Goal: Information Seeking & Learning: Find specific fact

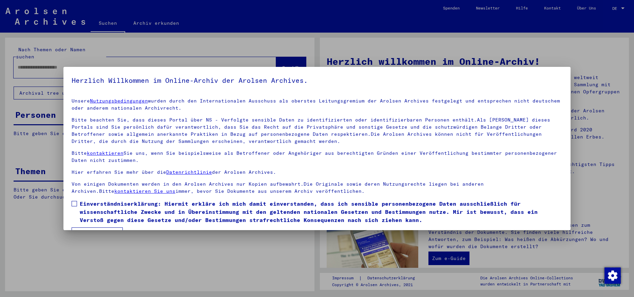
scroll to position [17, 0]
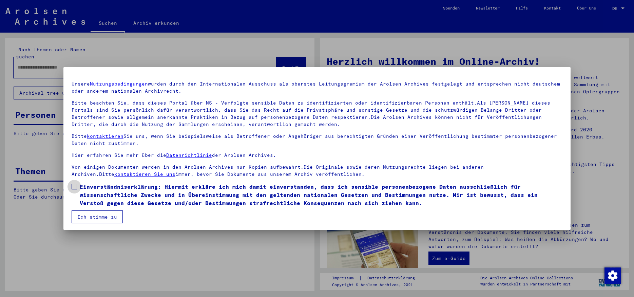
click at [76, 185] on span at bounding box center [74, 186] width 5 height 5
click at [102, 217] on button "Ich stimme zu" at bounding box center [97, 216] width 51 height 13
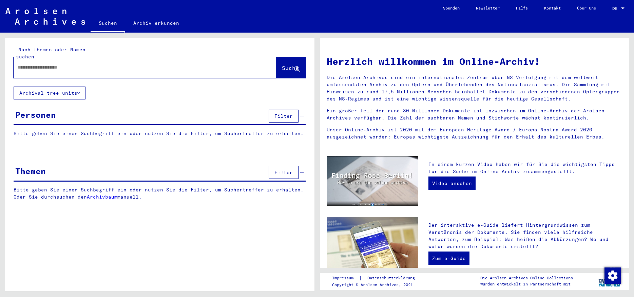
click at [67, 64] on input "text" at bounding box center [137, 67] width 238 height 7
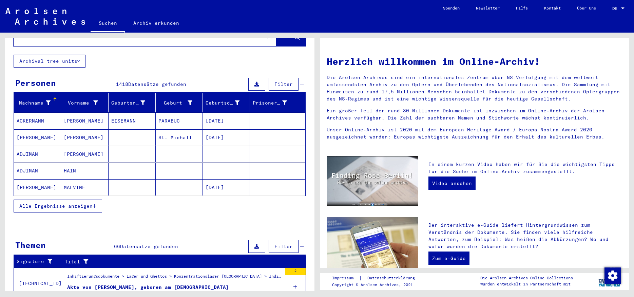
scroll to position [43, 0]
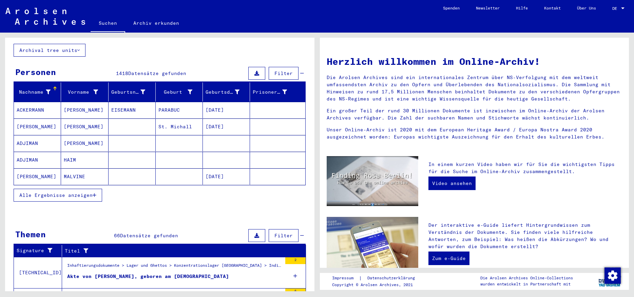
click at [94, 193] on icon "button" at bounding box center [95, 195] width 4 height 5
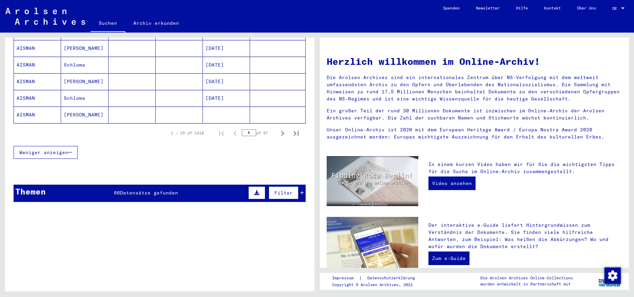
scroll to position [0, 0]
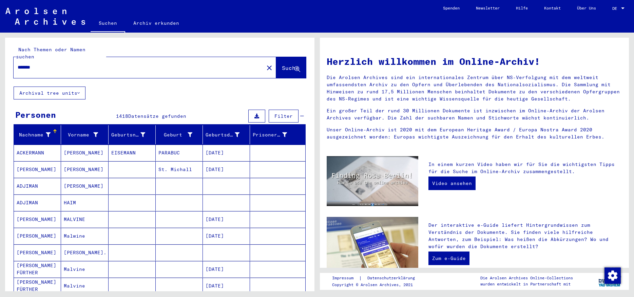
click at [18, 64] on input "*******" at bounding box center [137, 67] width 238 height 7
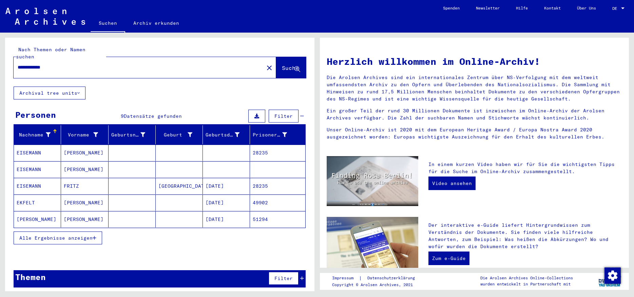
click at [73, 146] on mat-cell "[PERSON_NAME]" at bounding box center [84, 153] width 47 height 16
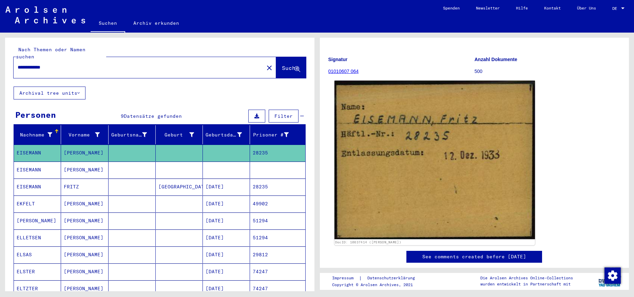
scroll to position [58, 0]
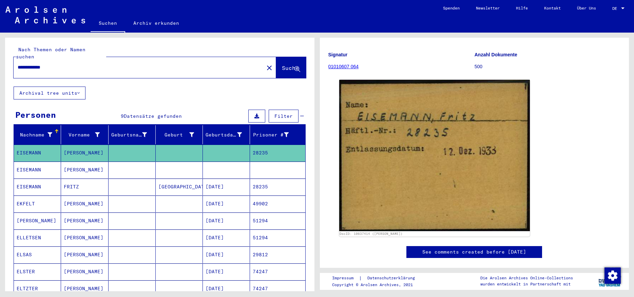
click at [92, 184] on mat-cell "FRITZ" at bounding box center [84, 186] width 47 height 17
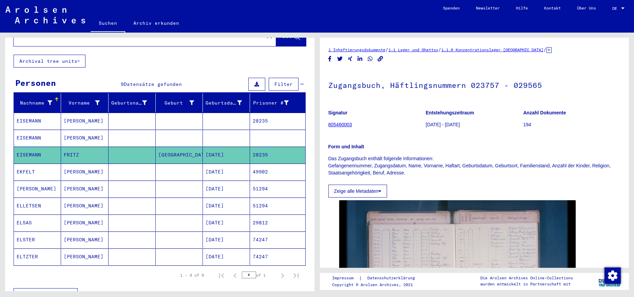
scroll to position [61, 0]
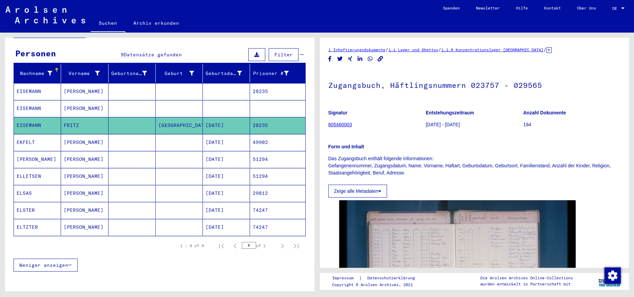
click at [68, 85] on mat-cell "[PERSON_NAME]" at bounding box center [84, 91] width 47 height 17
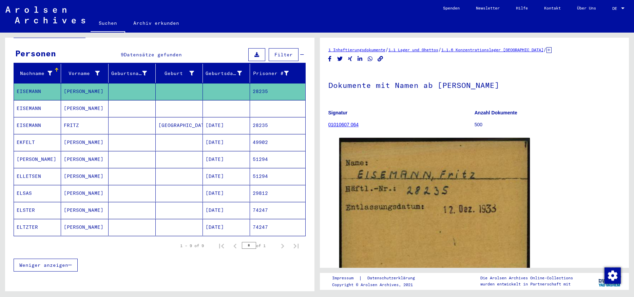
scroll to position [85, 0]
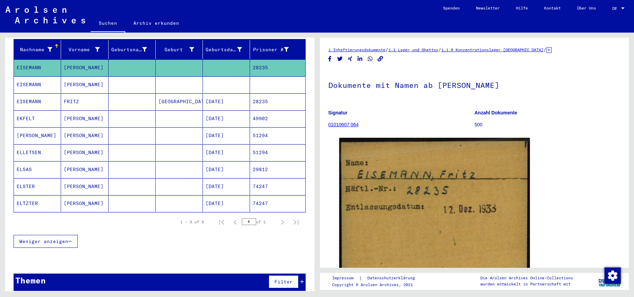
click at [303, 277] on div "Filter" at bounding box center [285, 281] width 37 height 16
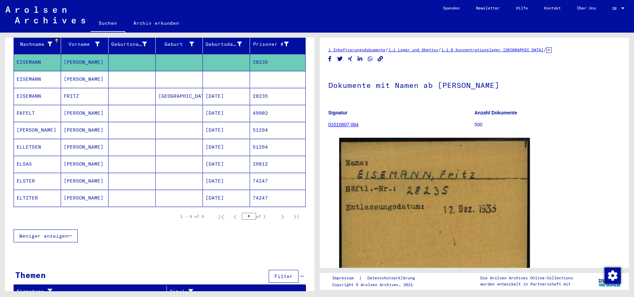
scroll to position [68, 0]
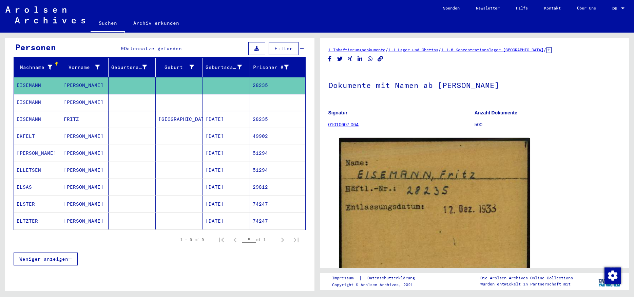
click at [300, 46] on icon at bounding box center [302, 48] width 4 height 5
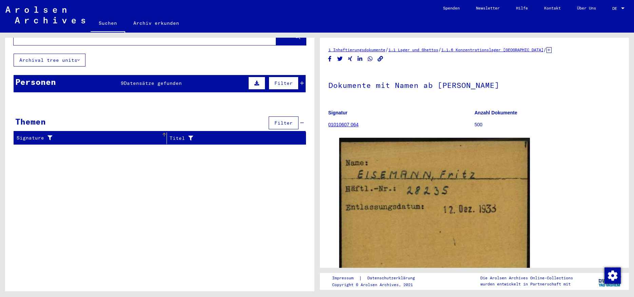
scroll to position [0, 0]
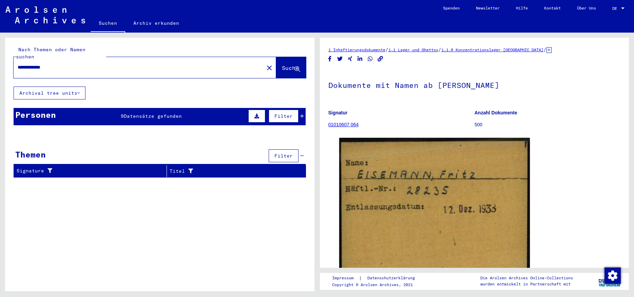
click at [30, 64] on input "**********" at bounding box center [139, 67] width 242 height 7
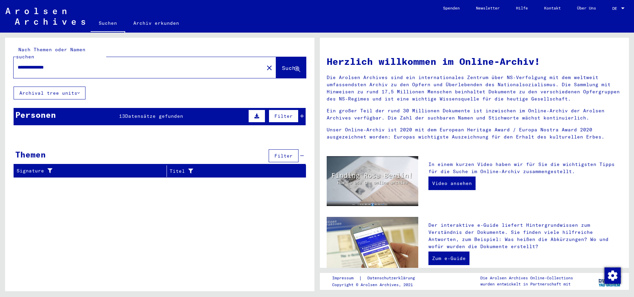
click at [303, 114] on icon at bounding box center [302, 116] width 4 height 5
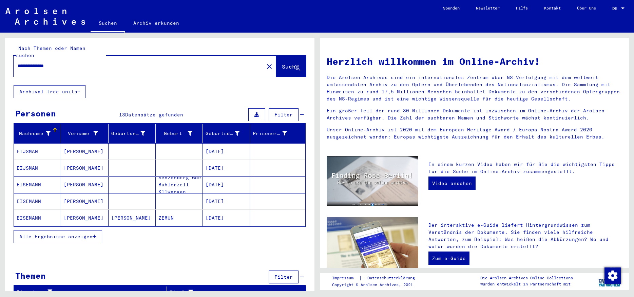
scroll to position [2, 0]
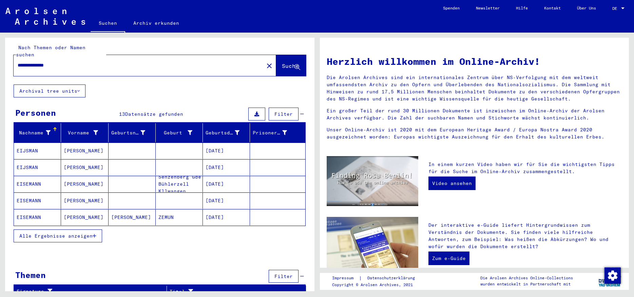
click at [93, 233] on icon "button" at bounding box center [95, 235] width 4 height 5
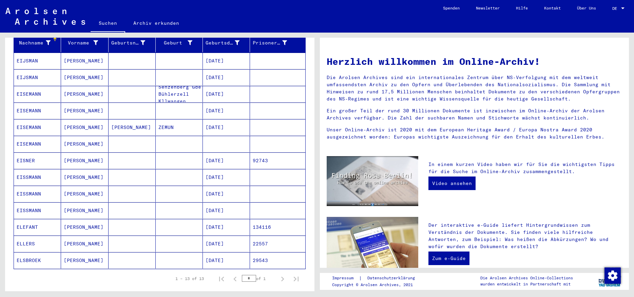
scroll to position [0, 0]
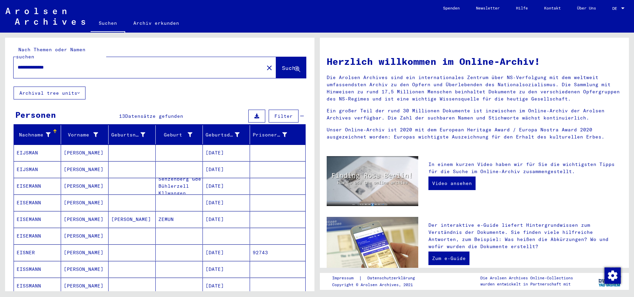
click at [76, 64] on input "**********" at bounding box center [137, 67] width 238 height 7
type input "*"
type input "**********"
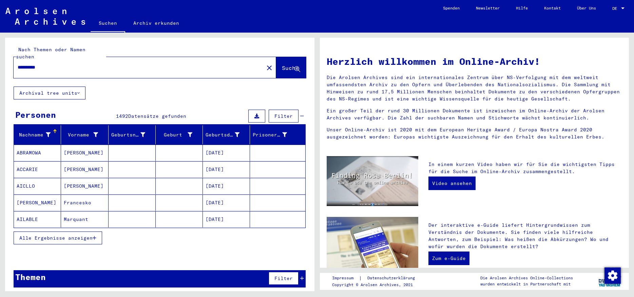
click at [93, 235] on icon "button" at bounding box center [95, 237] width 4 height 5
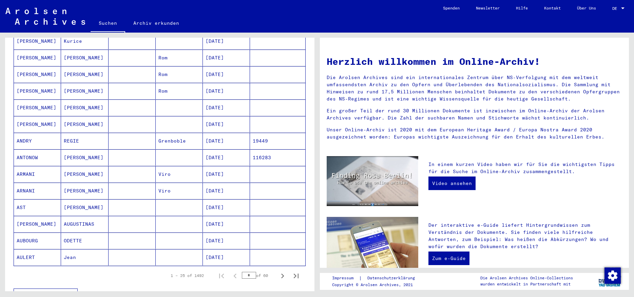
scroll to position [316, 0]
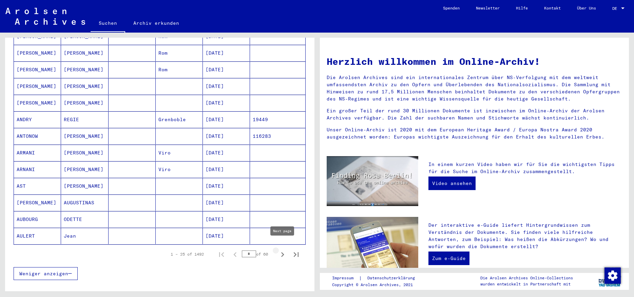
click at [283, 250] on icon "Next page" at bounding box center [283, 255] width 10 height 10
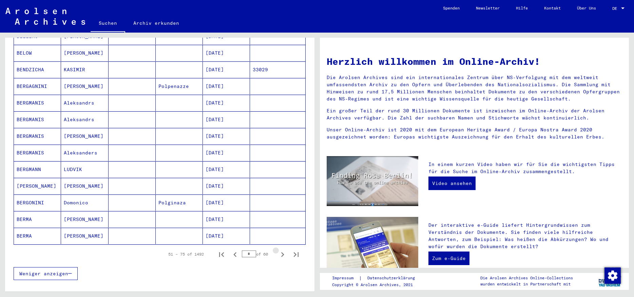
click at [283, 250] on icon "Next page" at bounding box center [283, 255] width 10 height 10
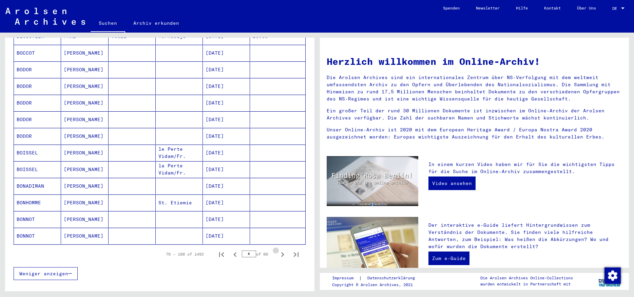
click at [283, 250] on icon "Next page" at bounding box center [283, 255] width 10 height 10
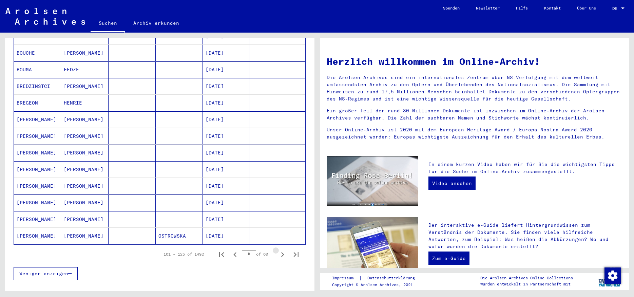
click at [283, 250] on icon "Next page" at bounding box center [283, 255] width 10 height 10
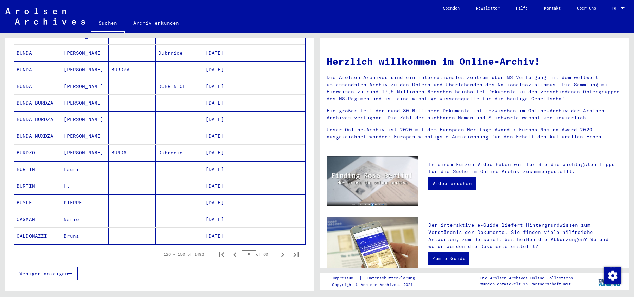
click at [283, 250] on icon "Next page" at bounding box center [283, 255] width 10 height 10
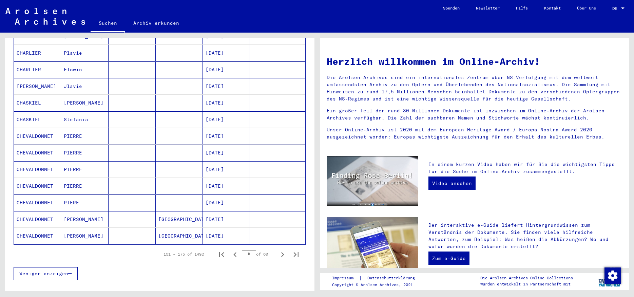
click at [283, 250] on icon "Next page" at bounding box center [283, 255] width 10 height 10
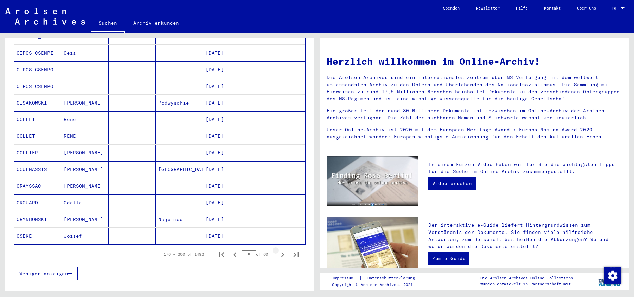
click at [283, 250] on icon "Next page" at bounding box center [283, 255] width 10 height 10
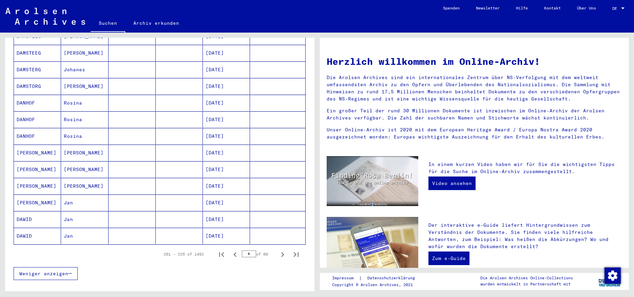
click at [283, 250] on icon "Next page" at bounding box center [283, 255] width 10 height 10
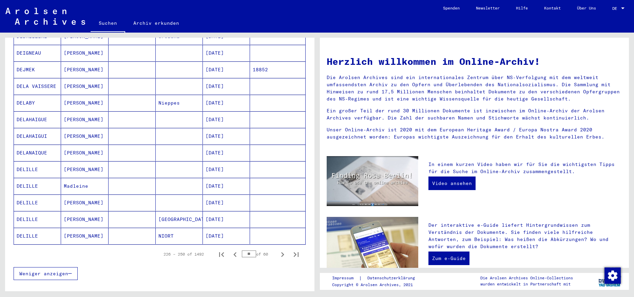
click at [283, 250] on icon "Next page" at bounding box center [283, 255] width 10 height 10
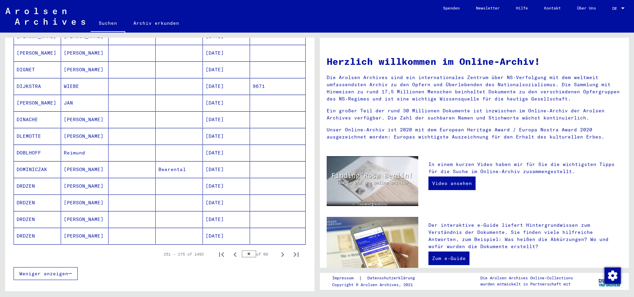
click at [283, 250] on icon "Next page" at bounding box center [283, 255] width 10 height 10
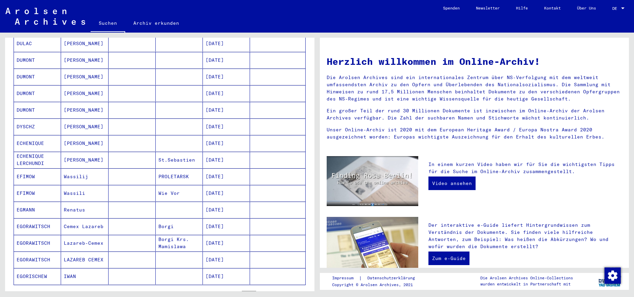
scroll to position [328, 0]
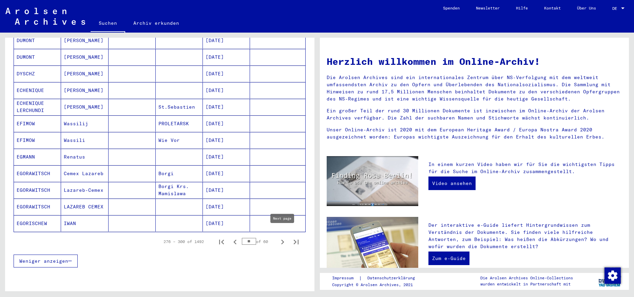
click at [282, 237] on icon "Next page" at bounding box center [283, 242] width 10 height 10
type input "**"
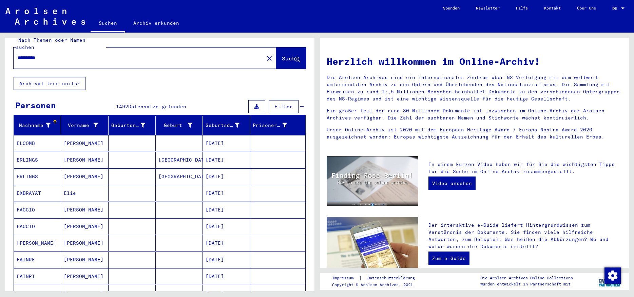
scroll to position [0, 0]
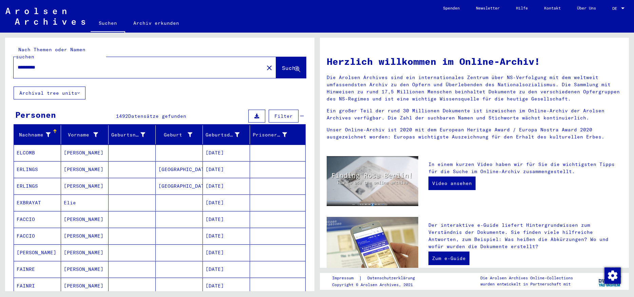
click at [49, 60] on div "**********" at bounding box center [135, 67] width 242 height 15
click at [38, 64] on input "**********" at bounding box center [137, 67] width 238 height 7
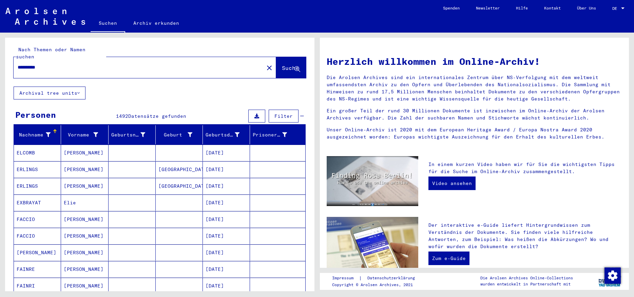
click at [38, 64] on input "**********" at bounding box center [137, 67] width 238 height 7
type input "*"
paste input "**********"
type input "**********"
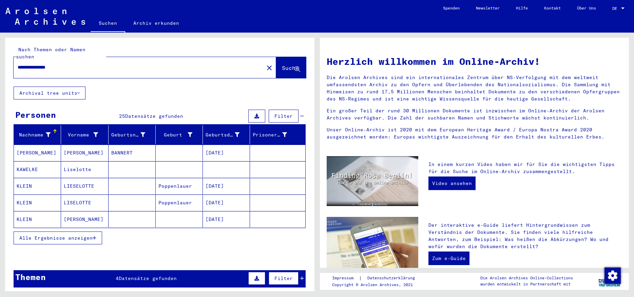
click at [99, 231] on button "Alle Ergebnisse anzeigen" at bounding box center [58, 237] width 89 height 13
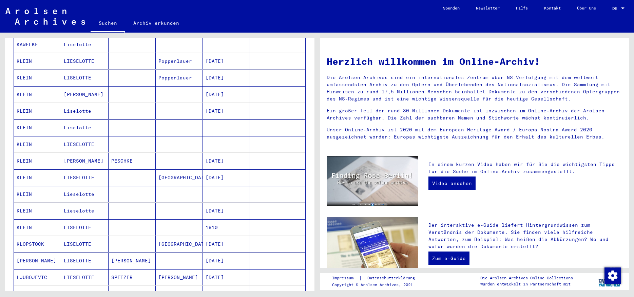
scroll to position [150, 0]
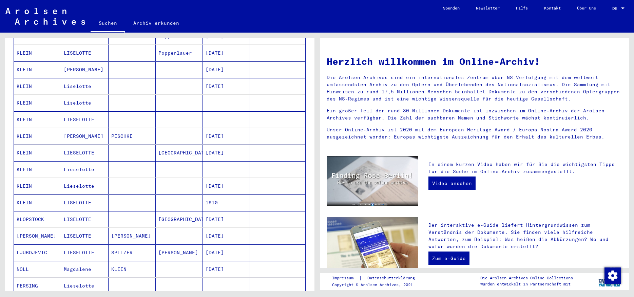
click at [147, 178] on mat-cell at bounding box center [132, 186] width 47 height 16
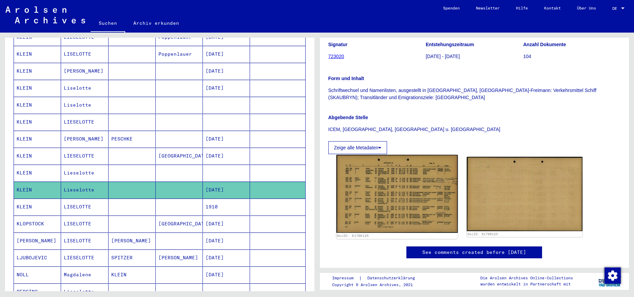
scroll to position [116, 0]
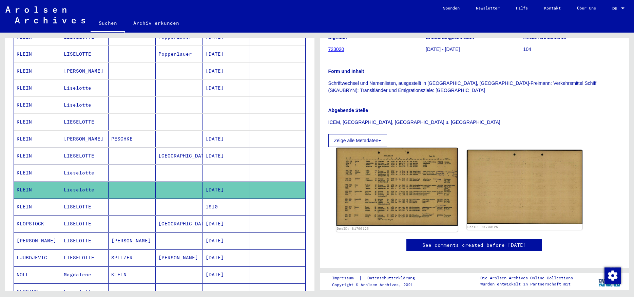
click at [376, 173] on img at bounding box center [396, 187] width 121 height 78
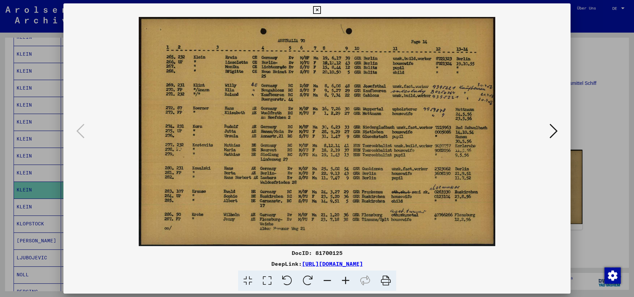
click at [321, 12] on icon at bounding box center [317, 10] width 8 height 8
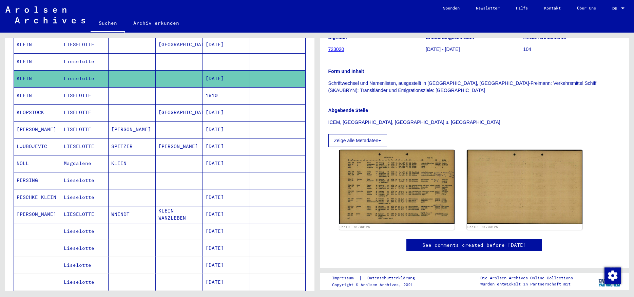
scroll to position [356, 0]
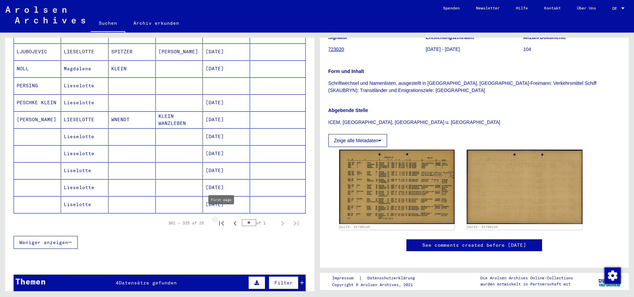
click at [221, 219] on icon "First page" at bounding box center [222, 224] width 10 height 10
type input "*"
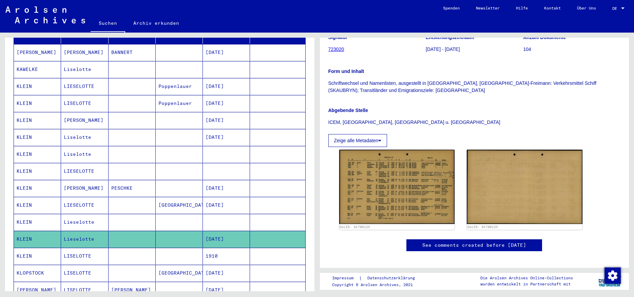
scroll to position [0, 0]
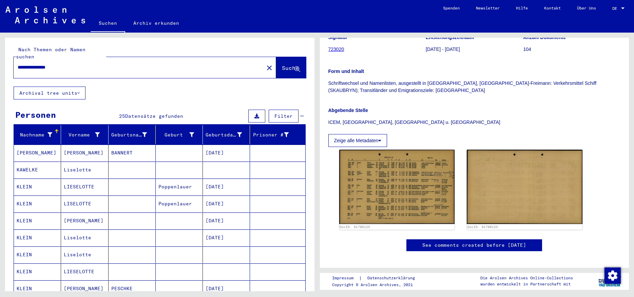
click at [32, 64] on input "**********" at bounding box center [139, 67] width 242 height 7
click at [62, 64] on input "**********" at bounding box center [139, 67] width 242 height 7
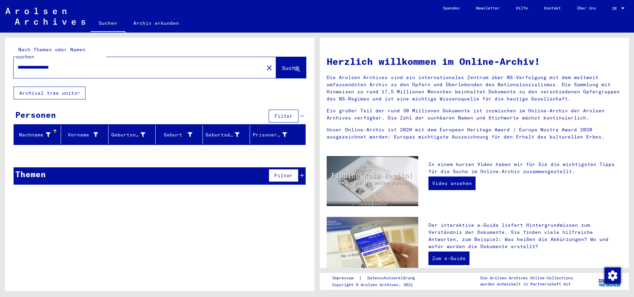
click at [35, 64] on input "**********" at bounding box center [137, 67] width 238 height 7
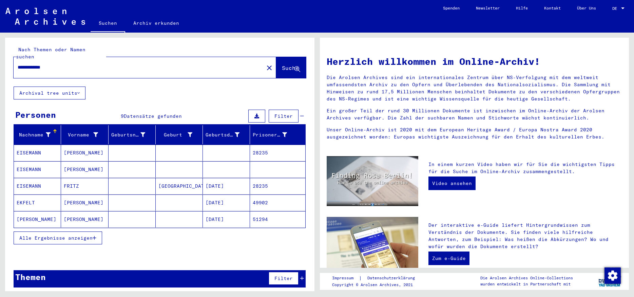
click at [63, 145] on mat-cell "[PERSON_NAME]" at bounding box center [84, 153] width 47 height 16
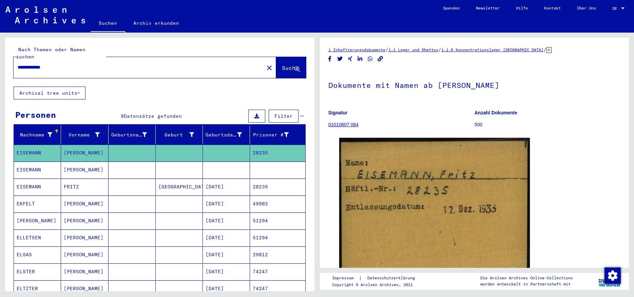
click at [115, 180] on mat-cell at bounding box center [132, 186] width 47 height 17
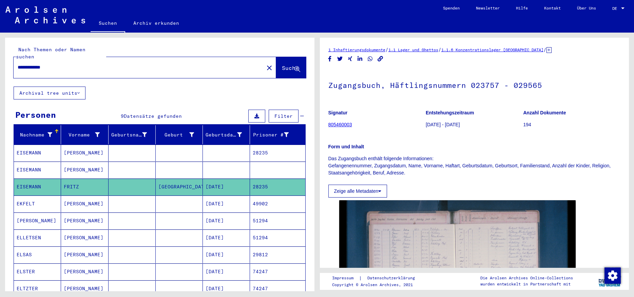
click at [28, 64] on input "**********" at bounding box center [139, 67] width 242 height 7
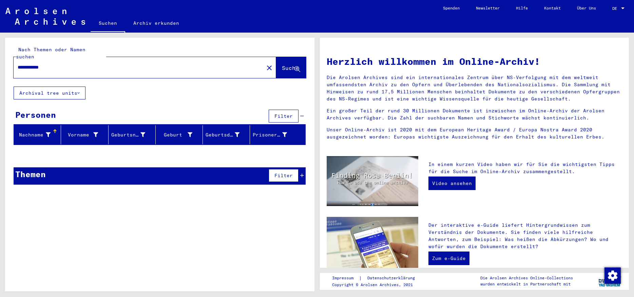
click at [25, 64] on input "**********" at bounding box center [137, 67] width 238 height 7
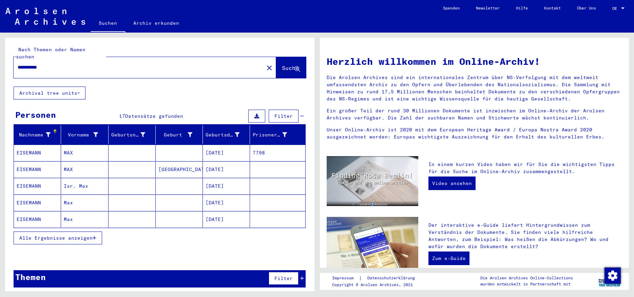
click at [85, 148] on mat-cell "MAX" at bounding box center [84, 153] width 47 height 16
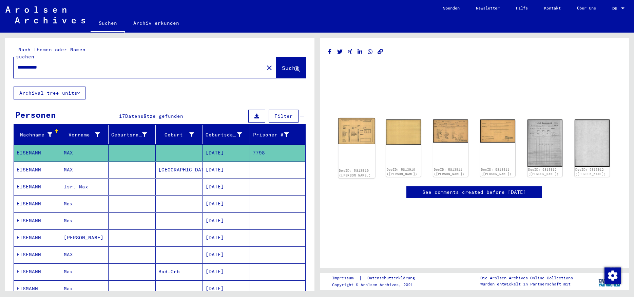
click at [359, 132] on img at bounding box center [356, 131] width 37 height 26
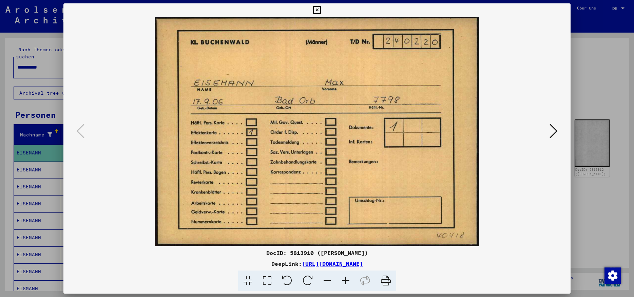
click at [551, 127] on icon at bounding box center [554, 131] width 8 height 16
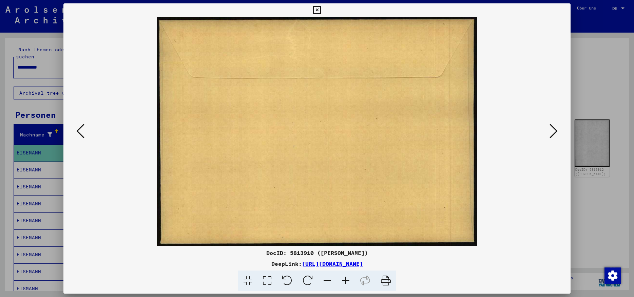
click at [551, 127] on icon at bounding box center [554, 131] width 8 height 16
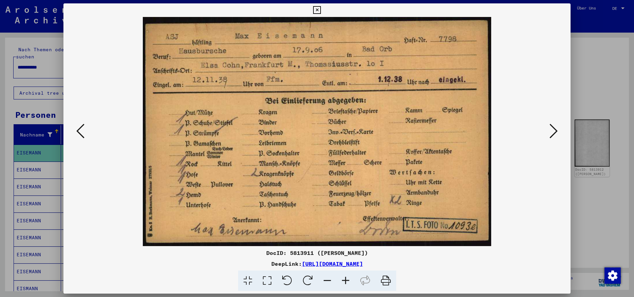
click at [551, 127] on icon at bounding box center [554, 131] width 8 height 16
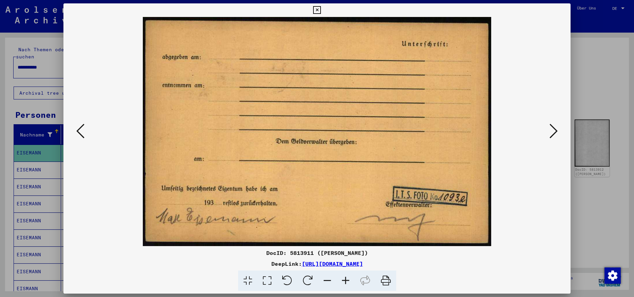
click at [551, 127] on icon at bounding box center [554, 131] width 8 height 16
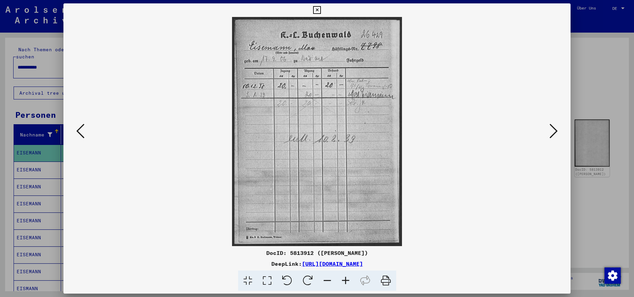
click at [551, 127] on icon at bounding box center [554, 131] width 8 height 16
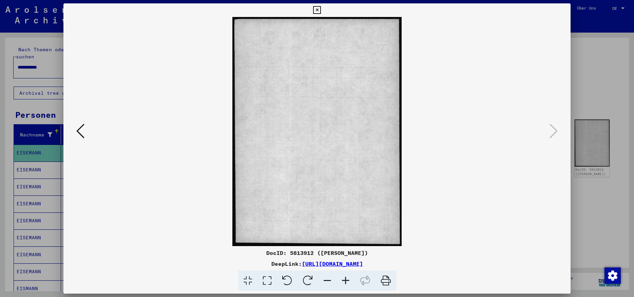
click at [321, 11] on icon at bounding box center [317, 10] width 8 height 8
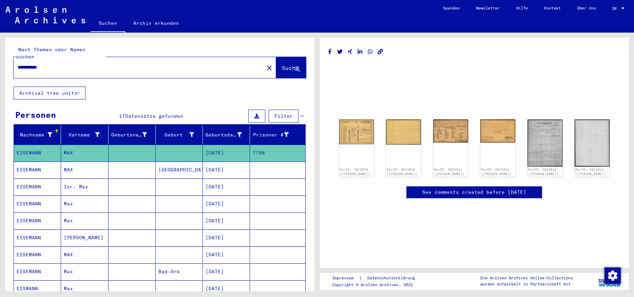
click at [121, 163] on mat-cell at bounding box center [132, 170] width 47 height 17
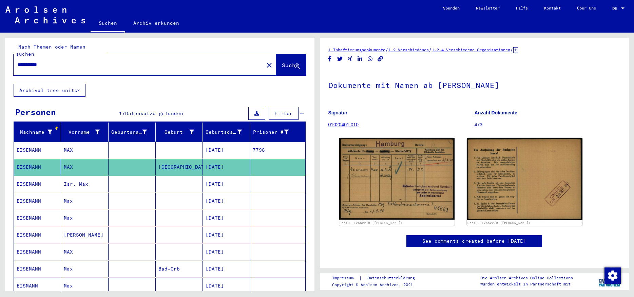
scroll to position [4, 0]
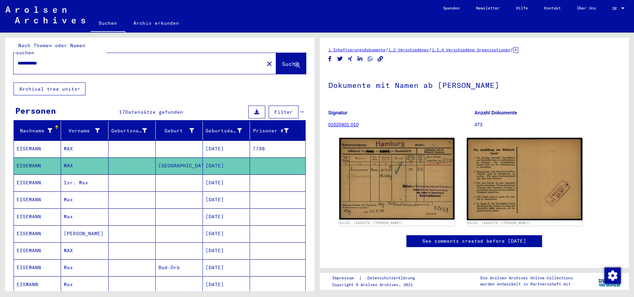
click at [124, 195] on mat-cell at bounding box center [132, 199] width 47 height 17
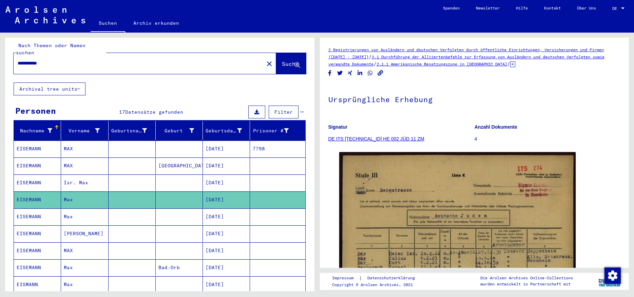
click at [124, 208] on mat-cell at bounding box center [132, 216] width 47 height 17
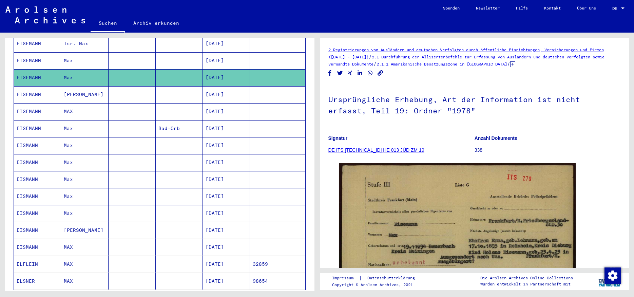
scroll to position [162, 0]
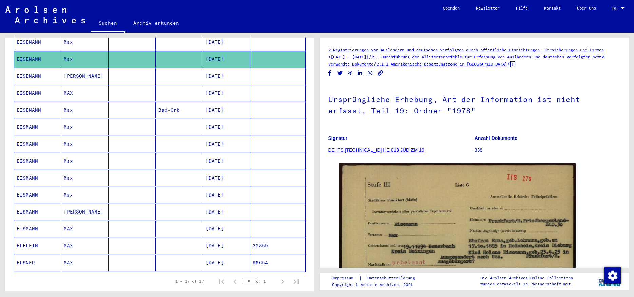
click at [131, 119] on mat-cell at bounding box center [132, 127] width 47 height 17
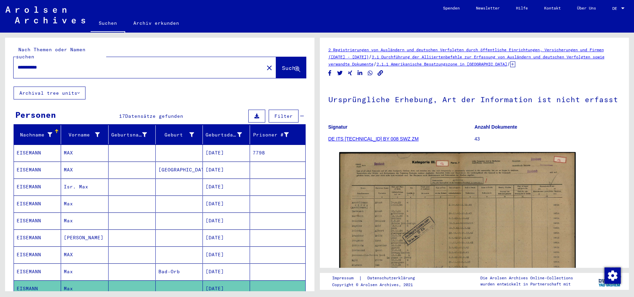
click at [24, 64] on input "**********" at bounding box center [139, 67] width 242 height 7
click at [56, 64] on input "*******" at bounding box center [139, 67] width 242 height 7
type input "*******"
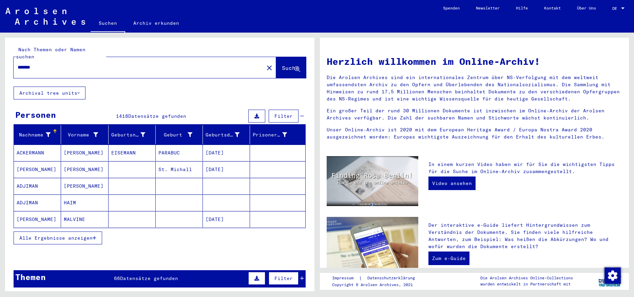
click at [95, 235] on icon "button" at bounding box center [95, 237] width 4 height 5
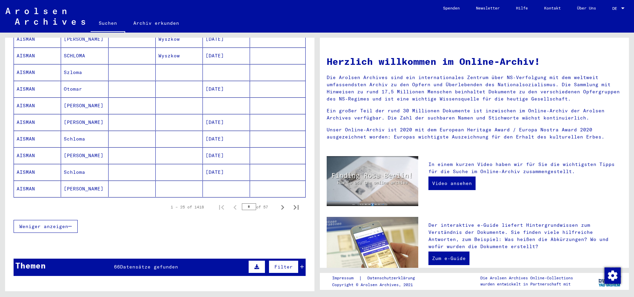
scroll to position [388, 0]
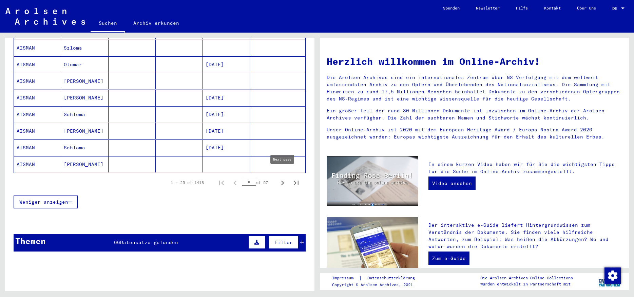
click at [282, 178] on icon "Next page" at bounding box center [283, 183] width 10 height 10
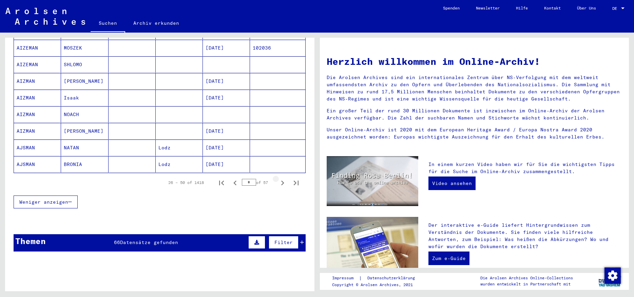
click at [282, 178] on icon "Next page" at bounding box center [283, 183] width 10 height 10
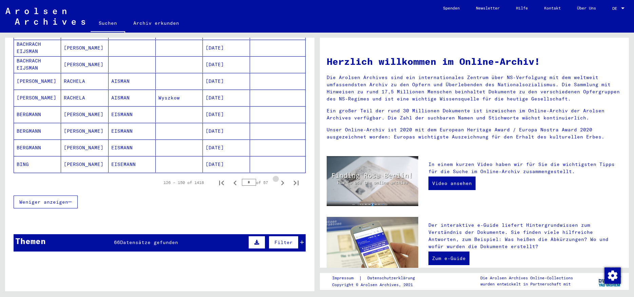
click at [282, 178] on icon "Next page" at bounding box center [283, 183] width 10 height 10
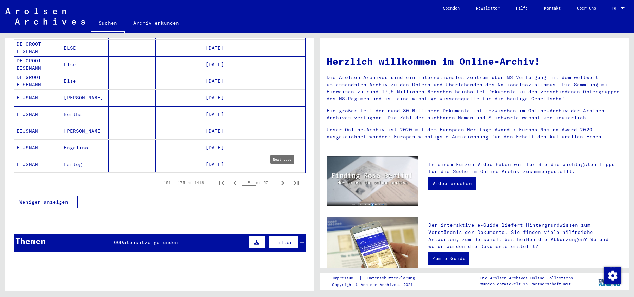
click at [282, 178] on icon "Next page" at bounding box center [283, 183] width 10 height 10
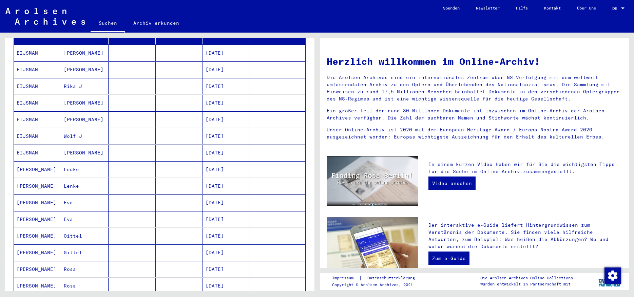
scroll to position [0, 0]
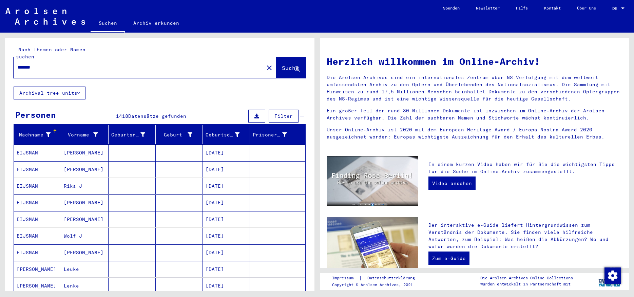
click at [81, 150] on mat-cell "[PERSON_NAME]" at bounding box center [84, 153] width 47 height 16
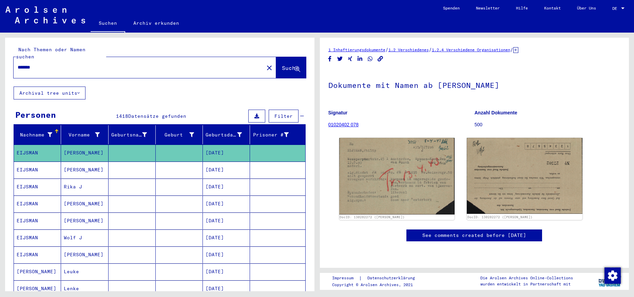
click at [85, 163] on mat-cell "[PERSON_NAME]" at bounding box center [84, 170] width 47 height 17
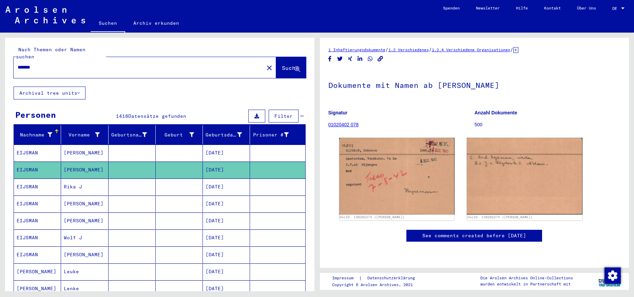
click at [89, 214] on mat-cell "[PERSON_NAME]" at bounding box center [84, 220] width 47 height 17
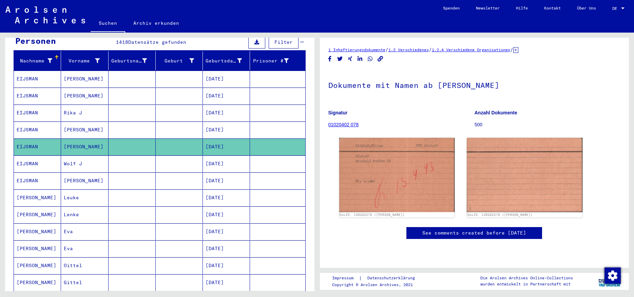
scroll to position [75, 0]
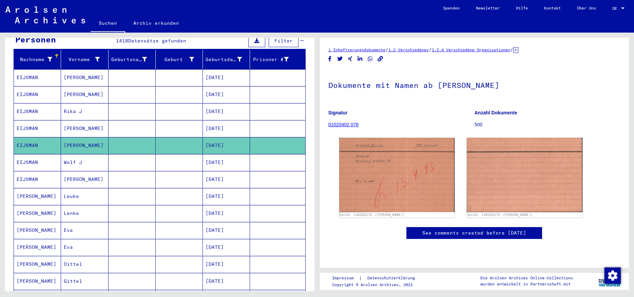
click at [89, 227] on mat-cell "Eva" at bounding box center [84, 230] width 47 height 17
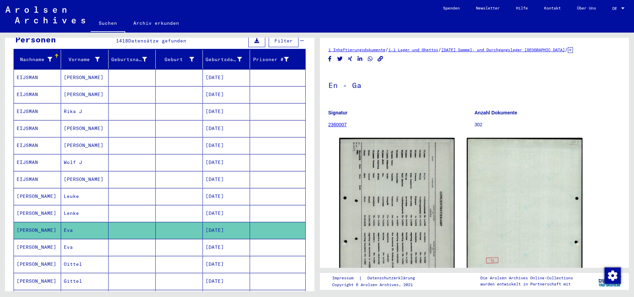
click at [92, 239] on mat-cell "Eva" at bounding box center [84, 247] width 47 height 17
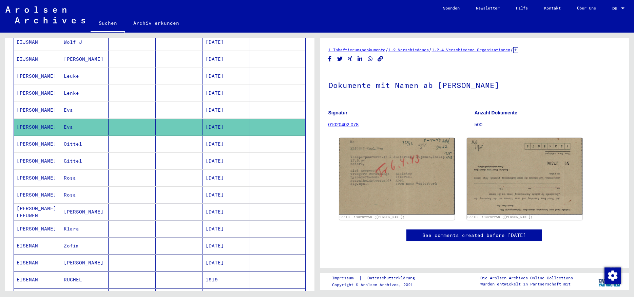
scroll to position [213, 0]
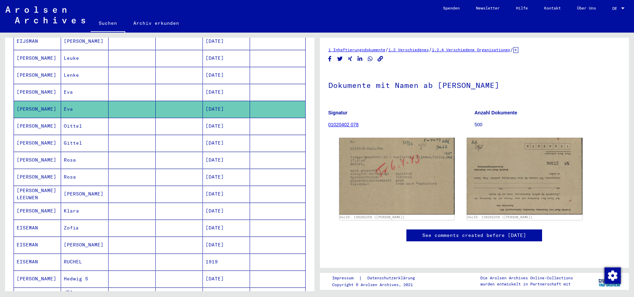
click at [100, 205] on mat-cell "Klara" at bounding box center [84, 211] width 47 height 17
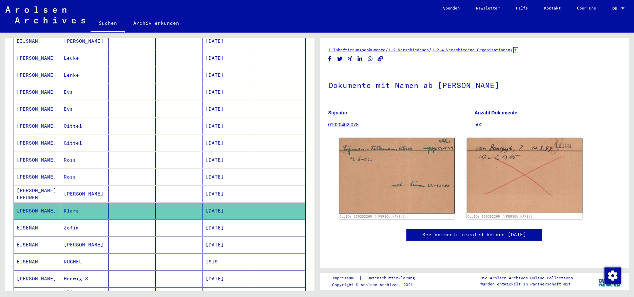
click at [94, 224] on mat-cell "Zofia" at bounding box center [84, 228] width 47 height 17
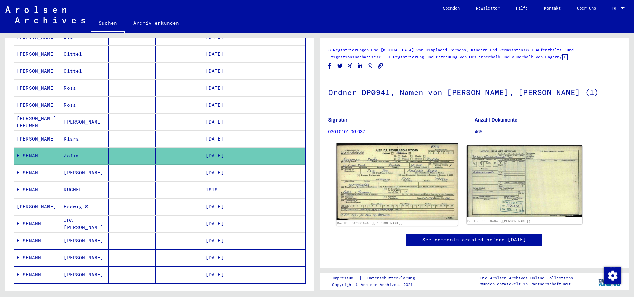
click at [397, 185] on img at bounding box center [396, 181] width 121 height 77
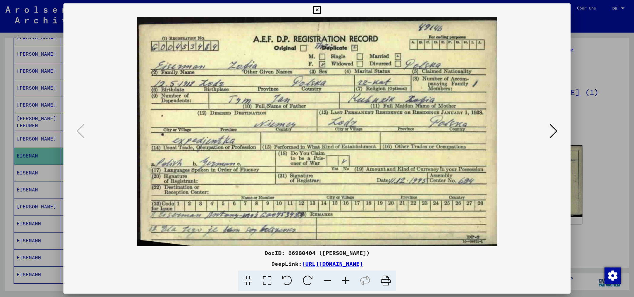
click at [321, 10] on icon at bounding box center [317, 10] width 8 height 8
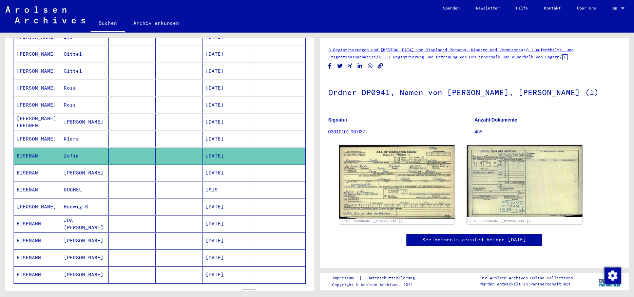
click at [95, 253] on mat-cell "[PERSON_NAME]" at bounding box center [84, 257] width 47 height 17
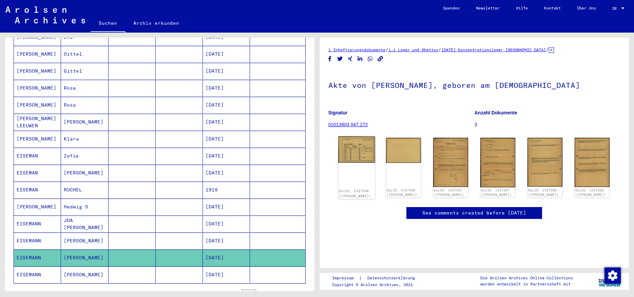
click at [357, 155] on img at bounding box center [356, 149] width 37 height 26
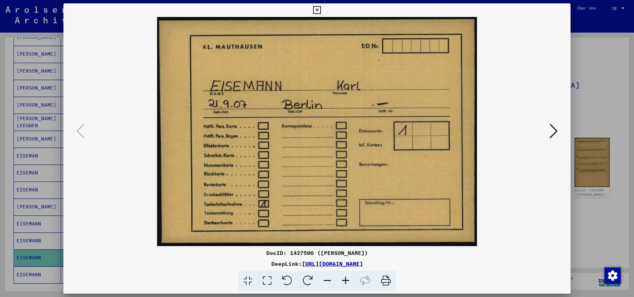
click at [553, 134] on icon at bounding box center [554, 131] width 8 height 16
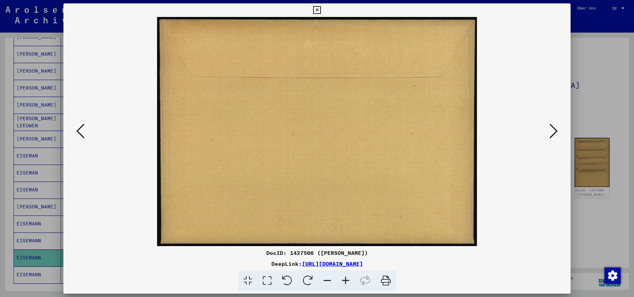
click at [553, 134] on icon at bounding box center [554, 131] width 8 height 16
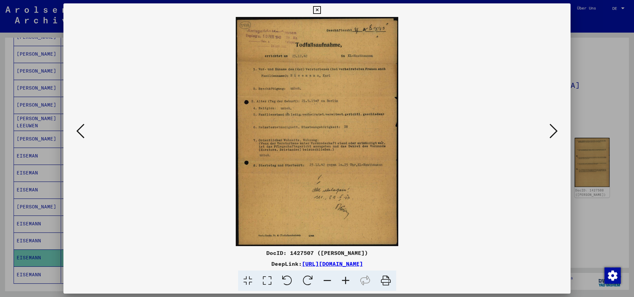
click at [553, 134] on icon at bounding box center [554, 131] width 8 height 16
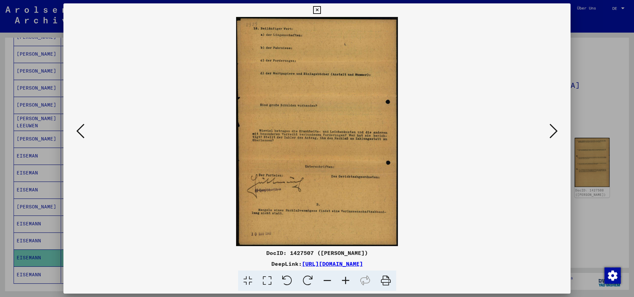
click at [553, 134] on icon at bounding box center [554, 131] width 8 height 16
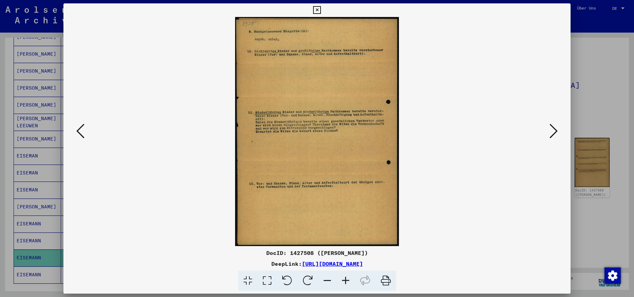
click at [552, 134] on icon at bounding box center [554, 131] width 8 height 16
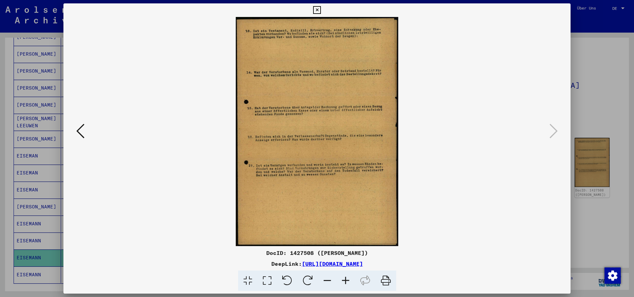
click at [321, 10] on icon at bounding box center [317, 10] width 8 height 8
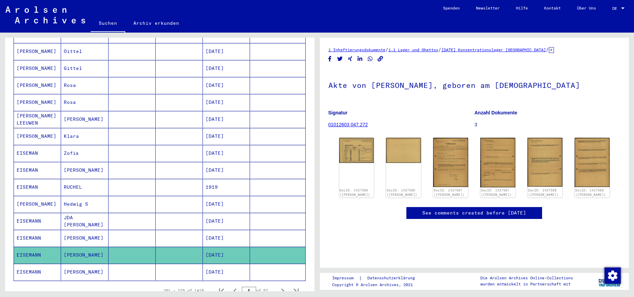
scroll to position [289, 0]
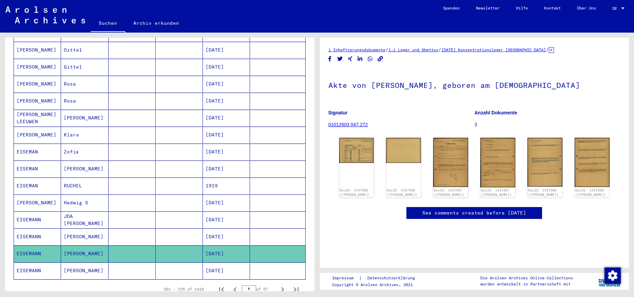
click at [96, 266] on mat-cell "[PERSON_NAME]" at bounding box center [84, 270] width 47 height 17
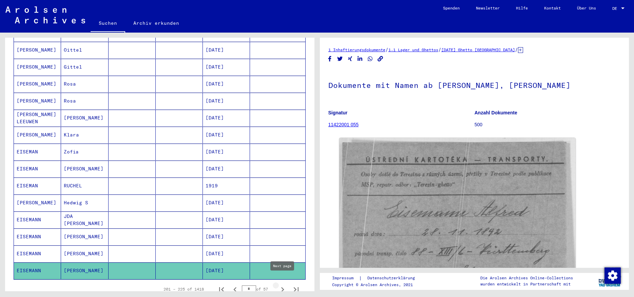
click at [281, 285] on icon "Next page" at bounding box center [283, 290] width 10 height 10
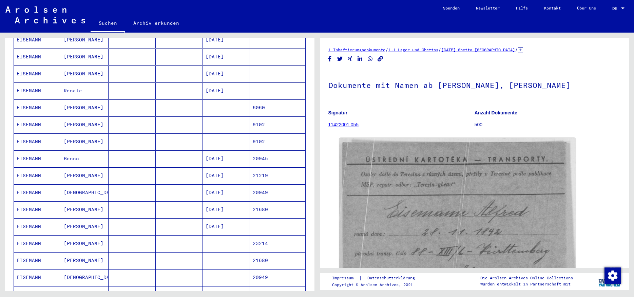
scroll to position [171, 0]
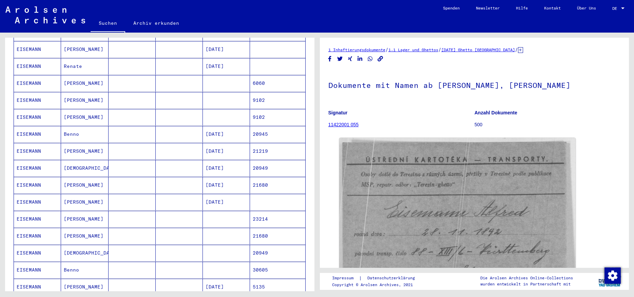
click at [84, 215] on mat-cell "[PERSON_NAME]" at bounding box center [84, 219] width 47 height 17
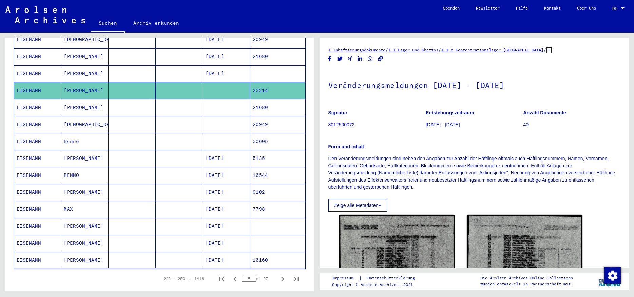
click at [138, 155] on mat-cell at bounding box center [132, 158] width 47 height 17
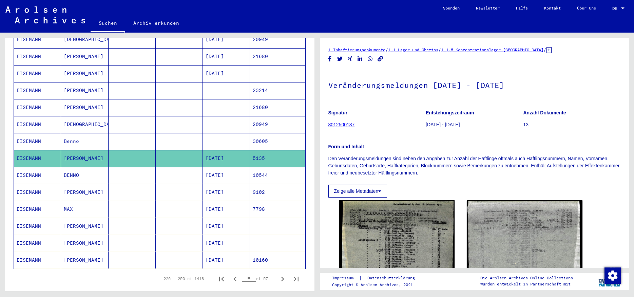
click at [133, 174] on mat-cell at bounding box center [132, 175] width 47 height 17
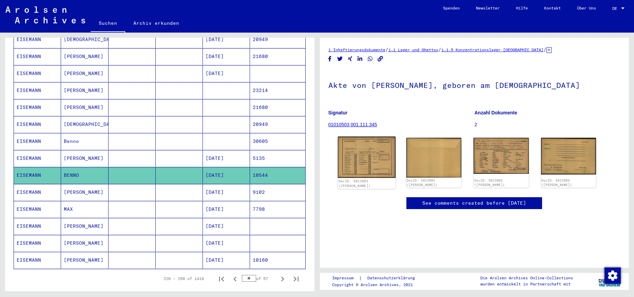
click at [385, 157] on img at bounding box center [367, 157] width 58 height 41
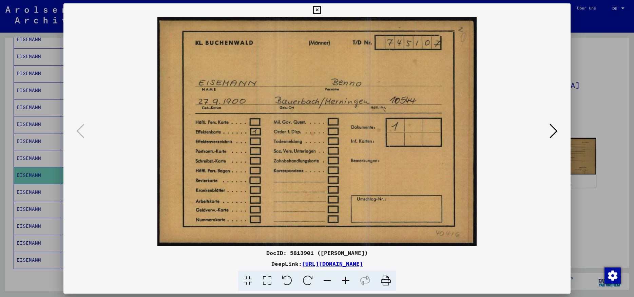
click at [556, 130] on icon at bounding box center [554, 131] width 8 height 16
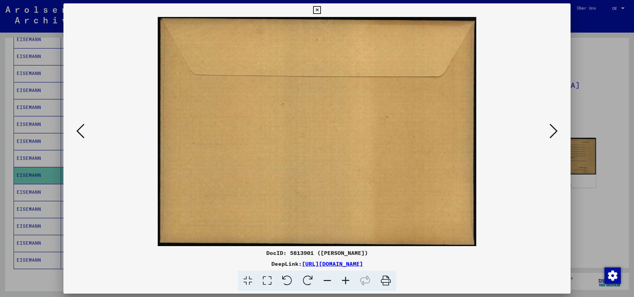
click at [556, 130] on icon at bounding box center [554, 131] width 8 height 16
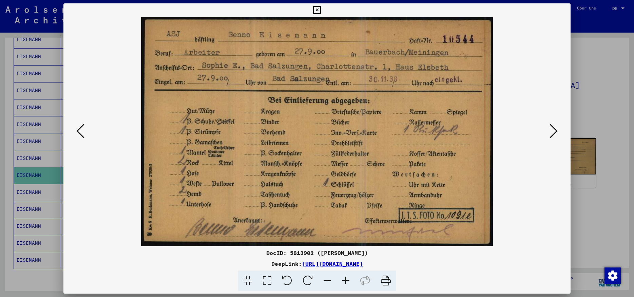
click at [556, 130] on icon at bounding box center [554, 131] width 8 height 16
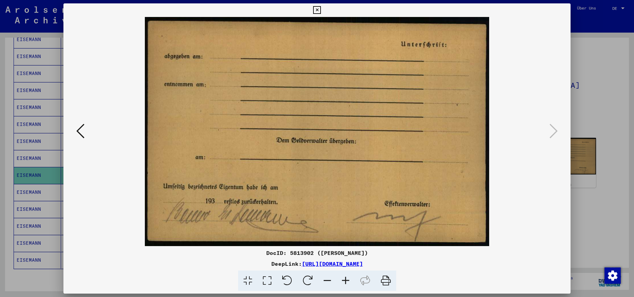
click at [321, 10] on icon at bounding box center [317, 10] width 8 height 8
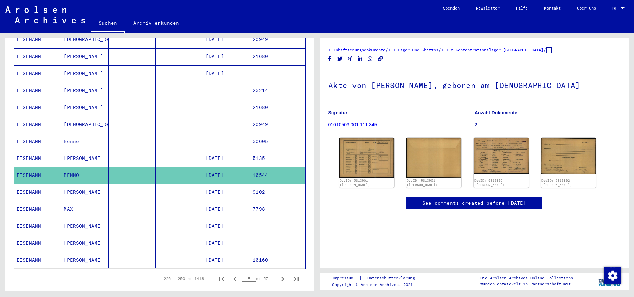
click at [132, 204] on mat-cell at bounding box center [132, 209] width 47 height 17
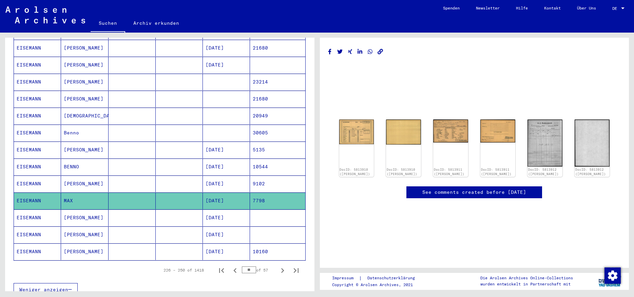
scroll to position [319, 0]
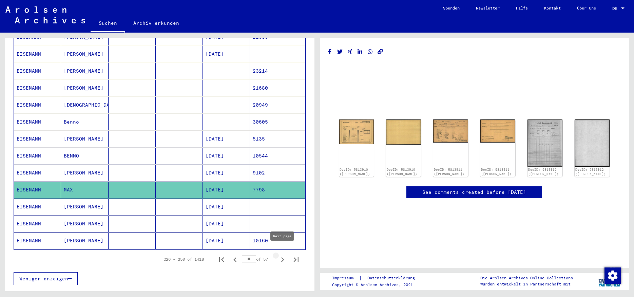
click at [281, 255] on icon "Next page" at bounding box center [283, 260] width 10 height 10
type input "**"
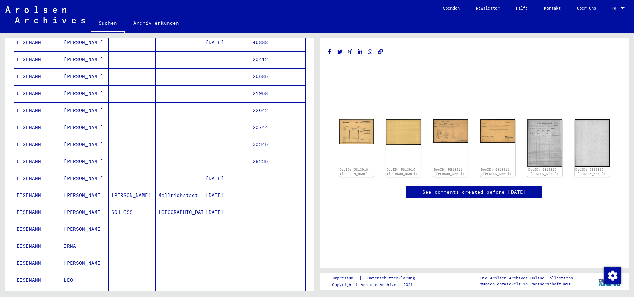
scroll to position [158, 0]
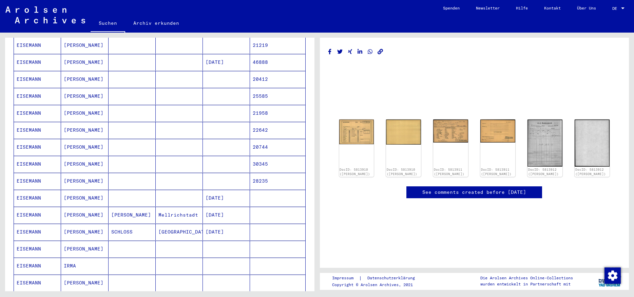
click at [83, 173] on mat-cell "[PERSON_NAME]" at bounding box center [84, 181] width 47 height 17
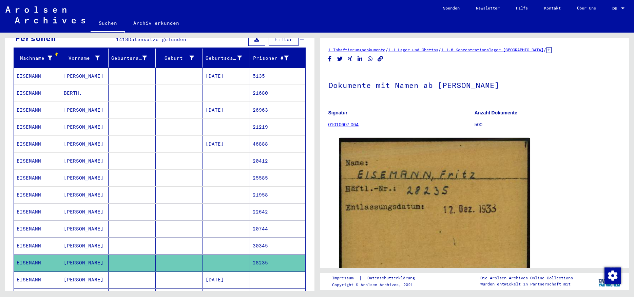
scroll to position [55, 0]
